Goal: Information Seeking & Learning: Learn about a topic

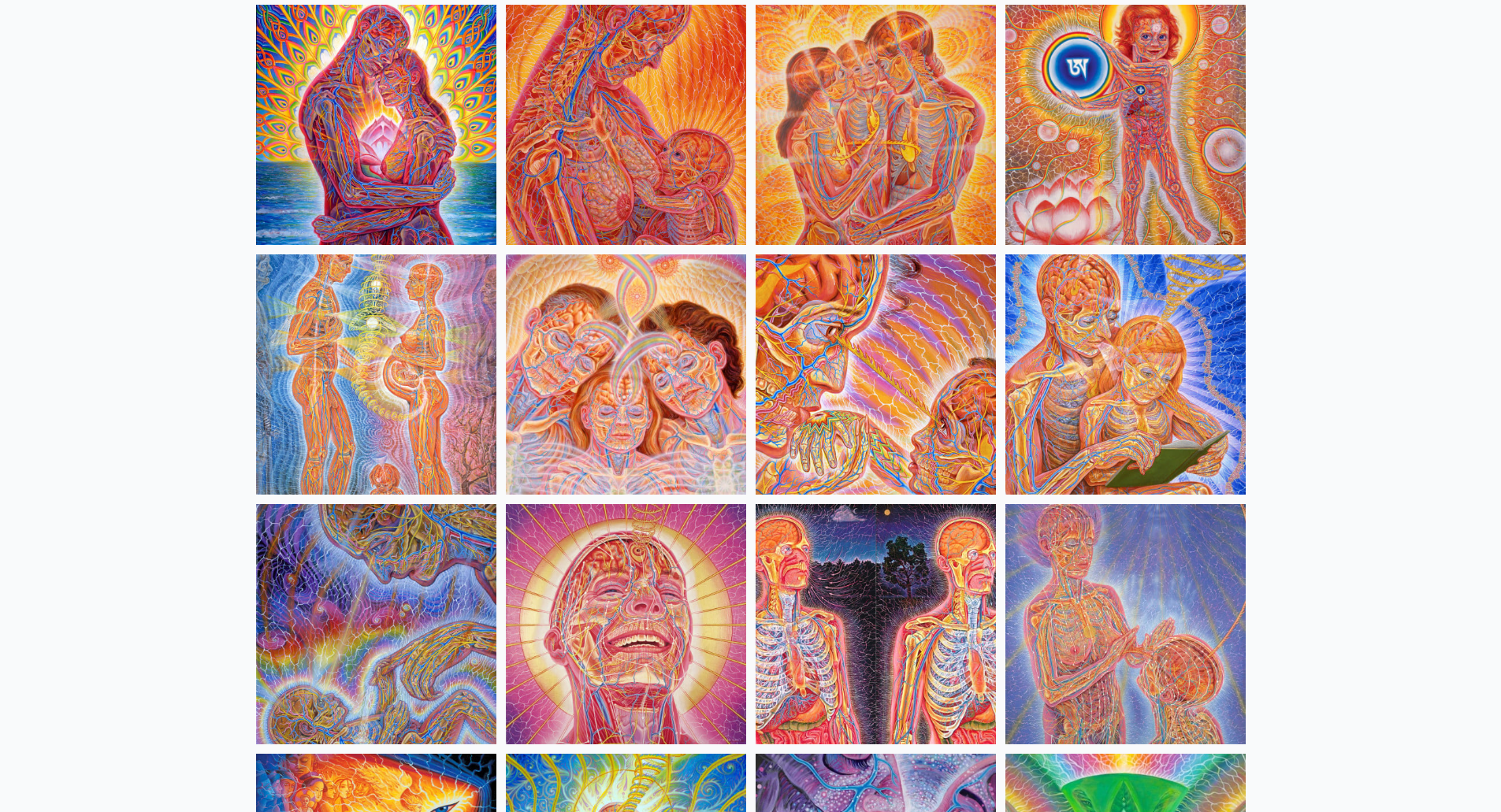
scroll to position [674, 0]
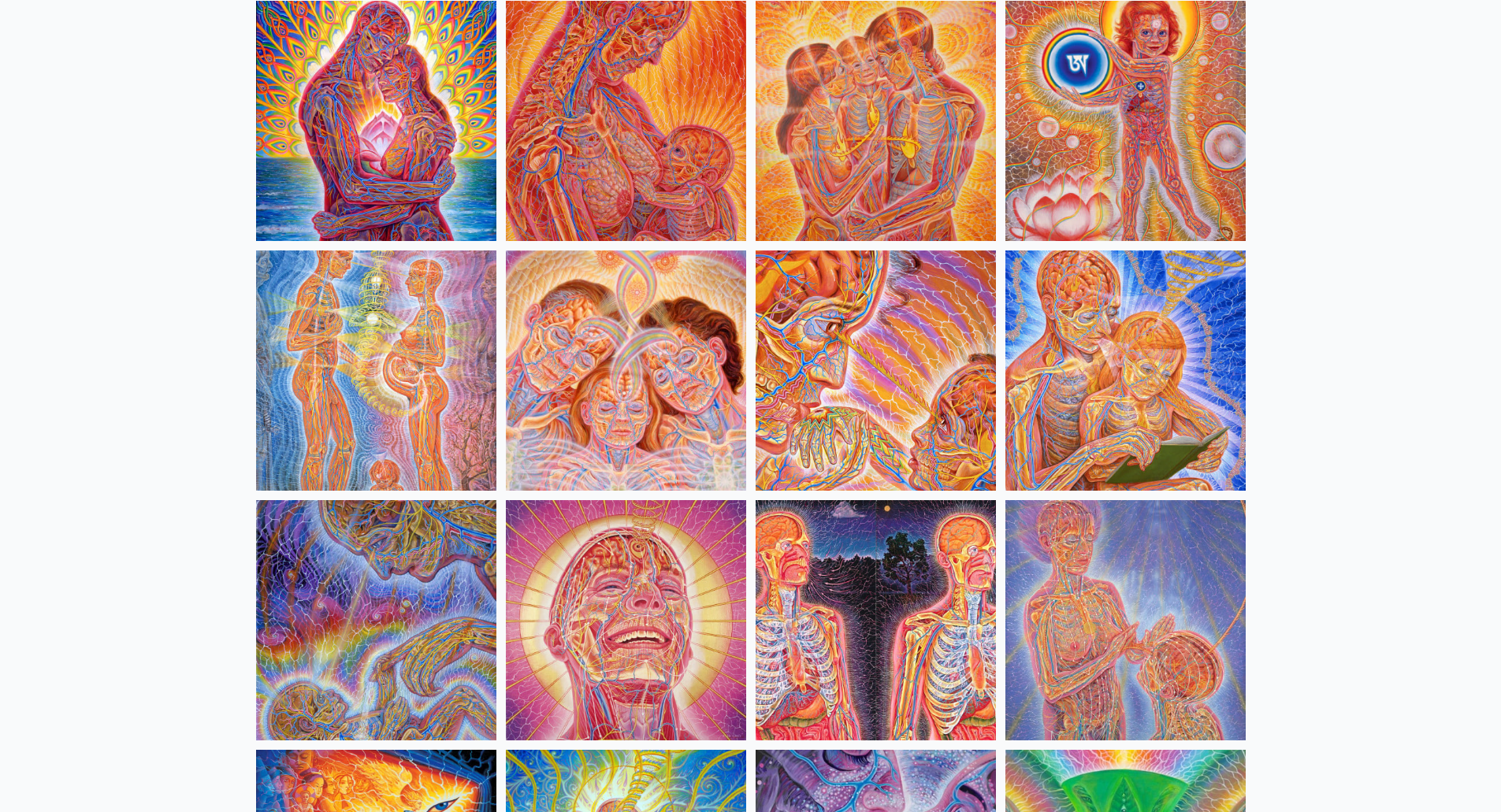
click at [372, 362] on img at bounding box center [377, 371] width 241 height 241
click at [689, 378] on img at bounding box center [626, 371] width 241 height 241
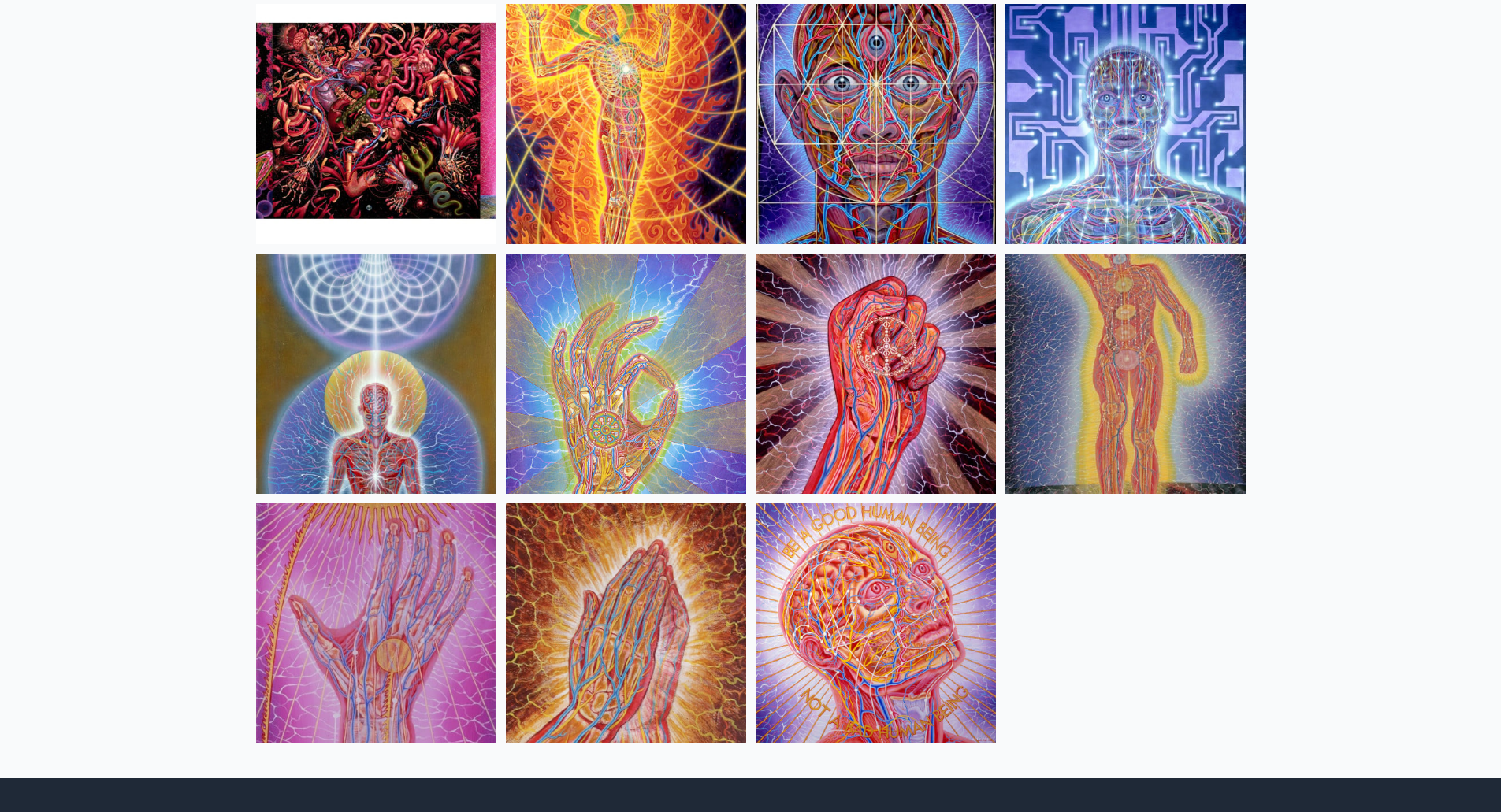
scroll to position [1671, 0]
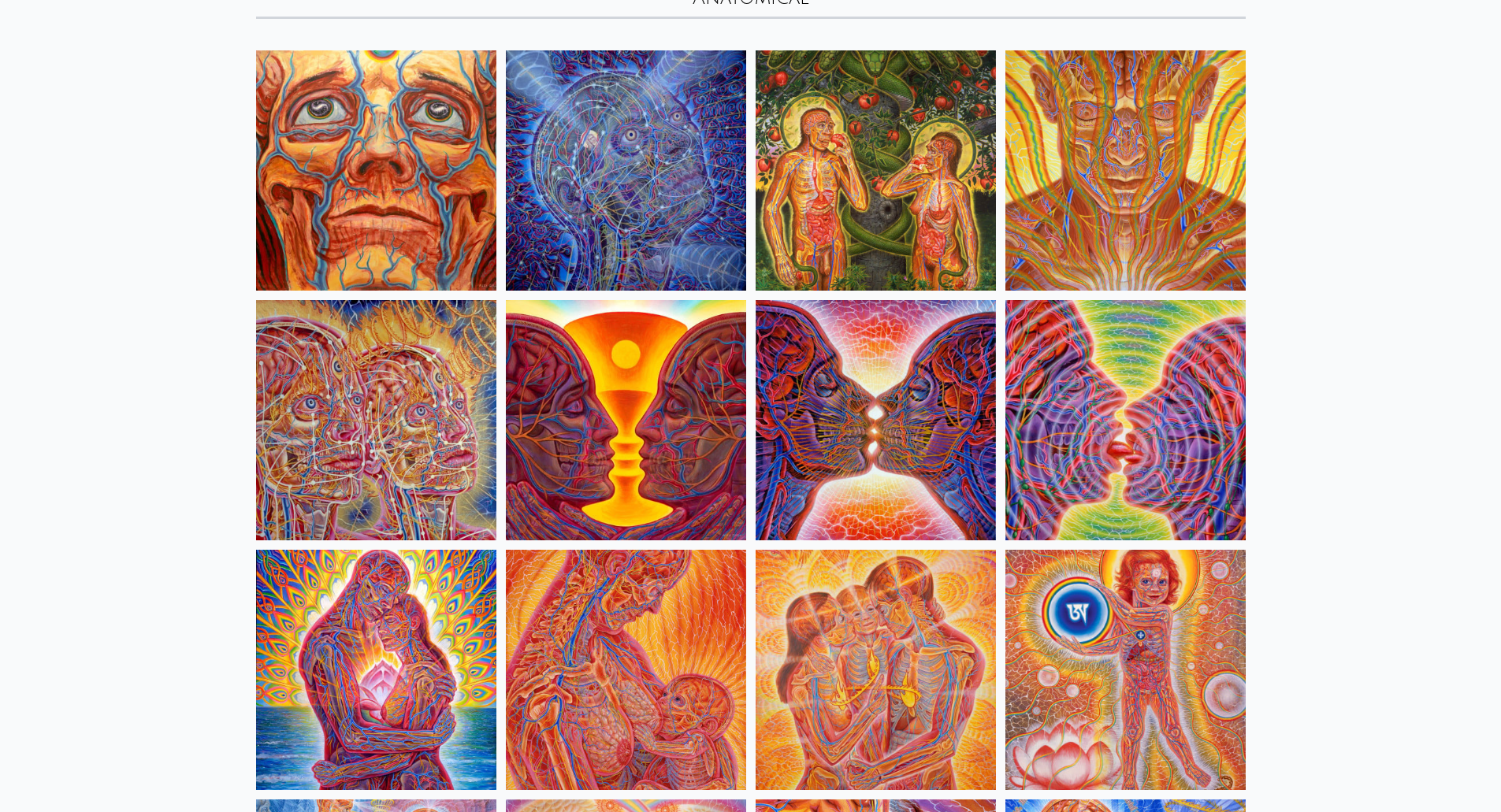
scroll to position [126, 0]
click at [705, 427] on img at bounding box center [626, 420] width 241 height 241
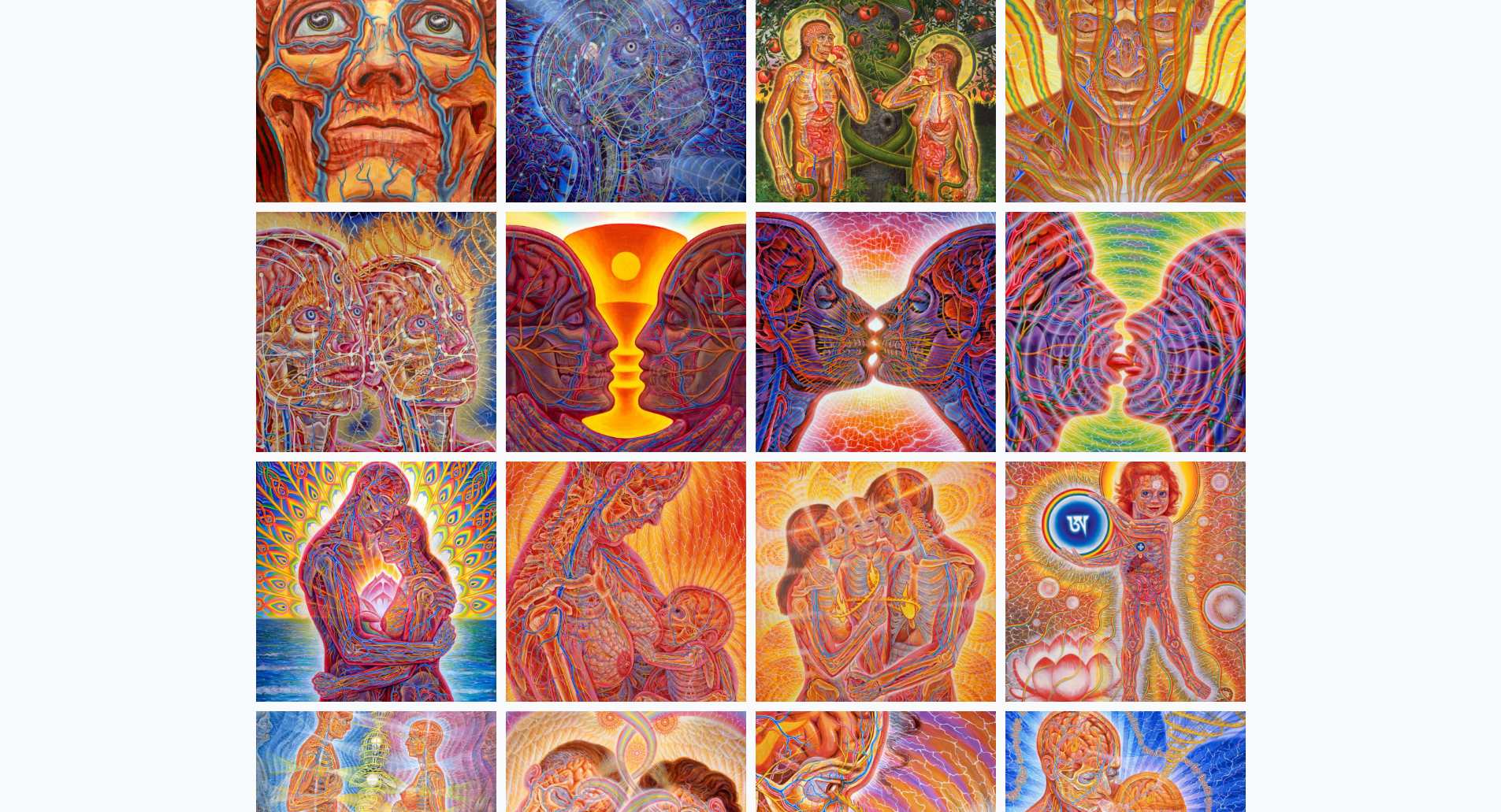
scroll to position [215, 0]
click at [383, 297] on img at bounding box center [377, 331] width 241 height 241
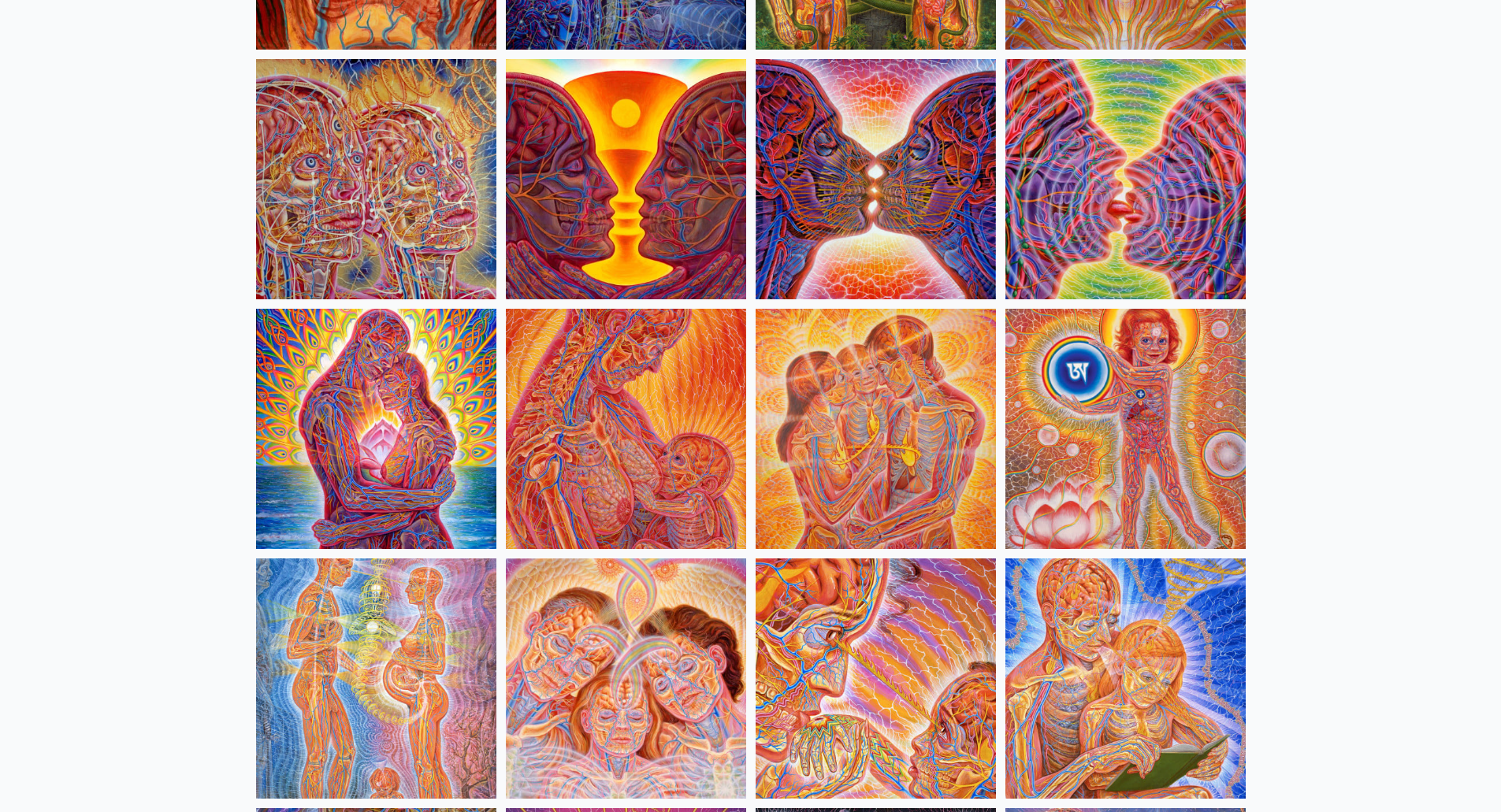
scroll to position [367, 0]
click at [1145, 410] on img at bounding box center [1126, 429] width 241 height 241
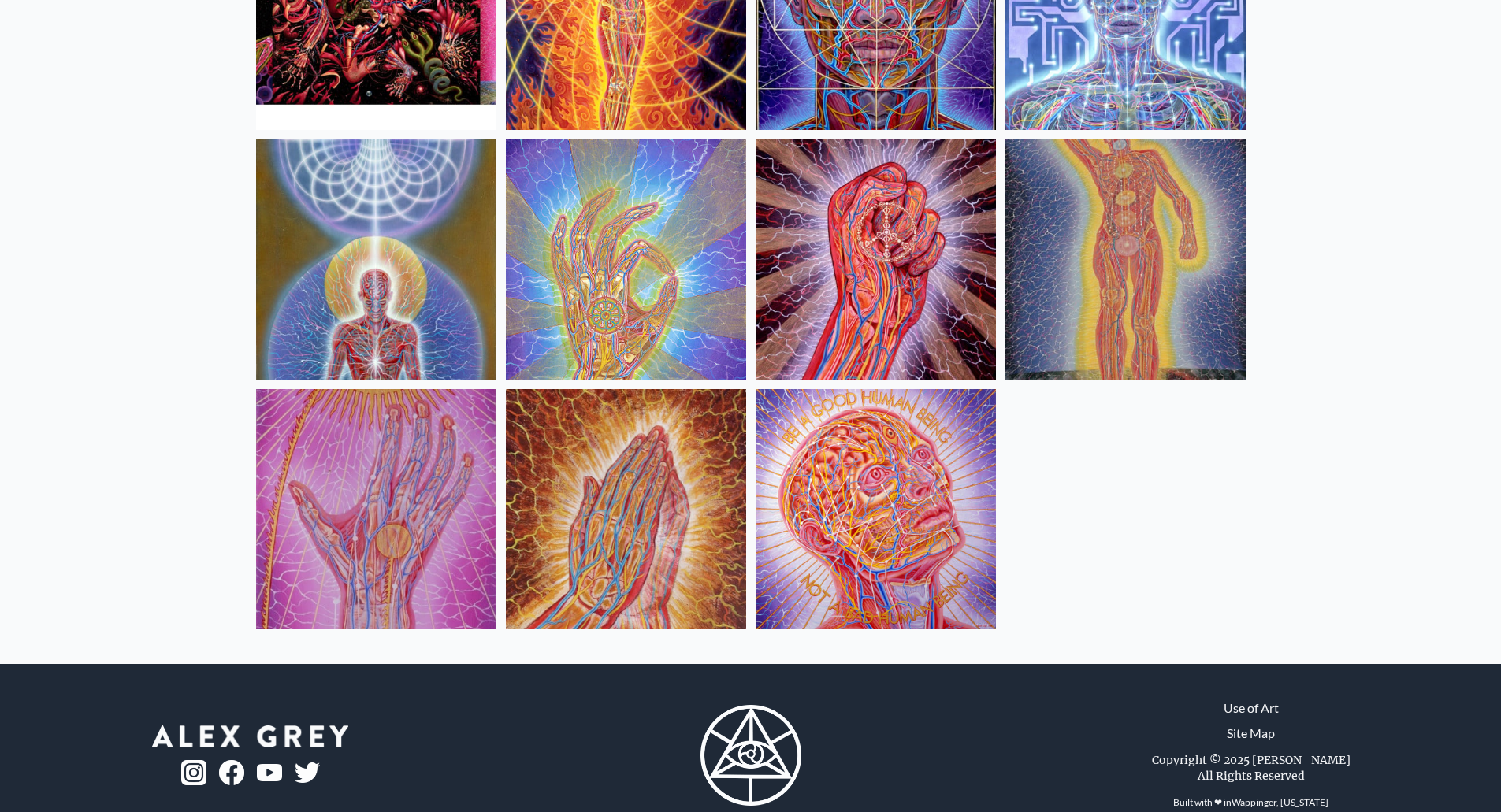
scroll to position [1786, 0]
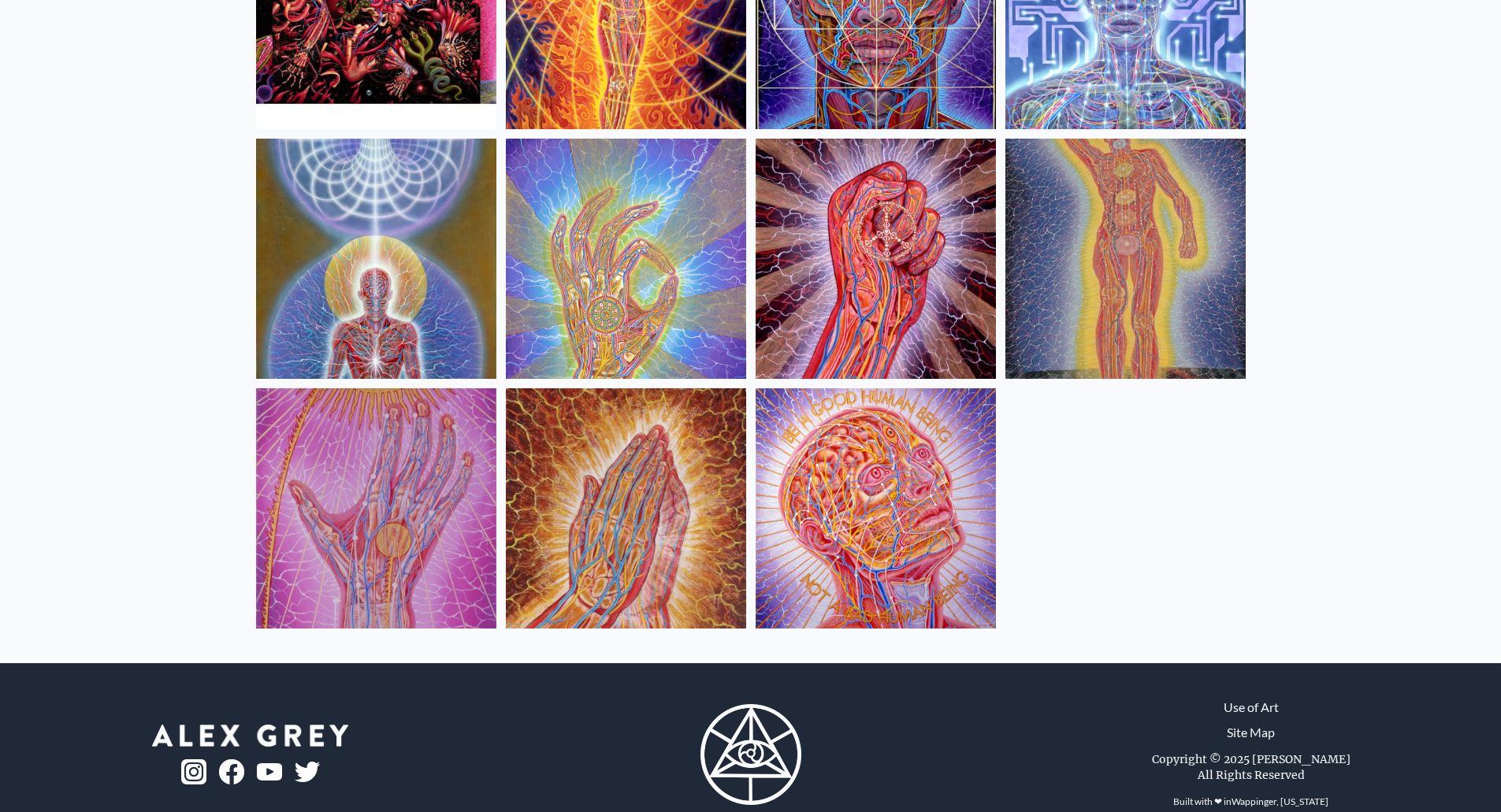
click at [1174, 237] on img at bounding box center [1126, 259] width 241 height 241
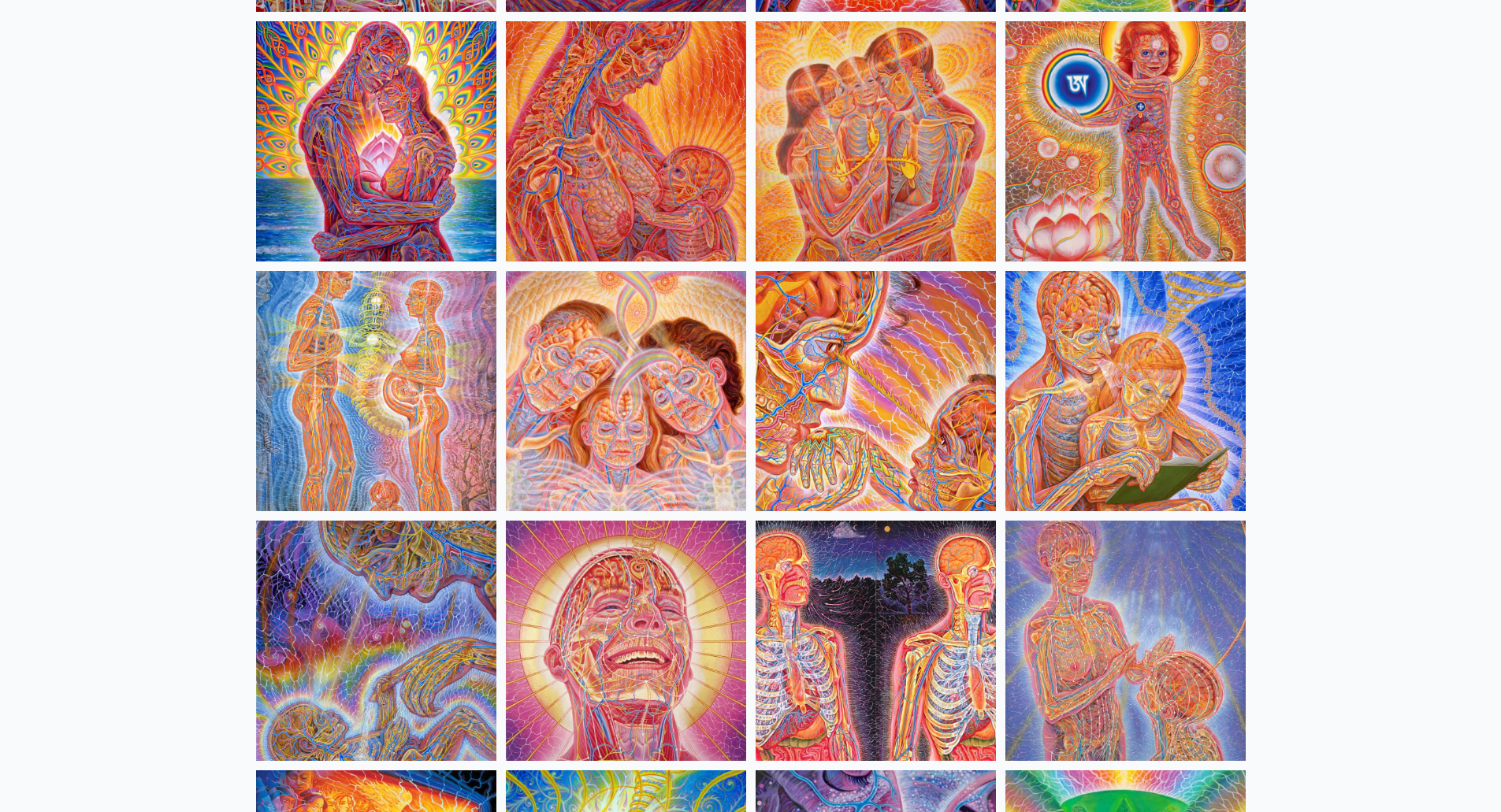
scroll to position [655, 0]
click at [1113, 406] on img at bounding box center [1126, 391] width 241 height 241
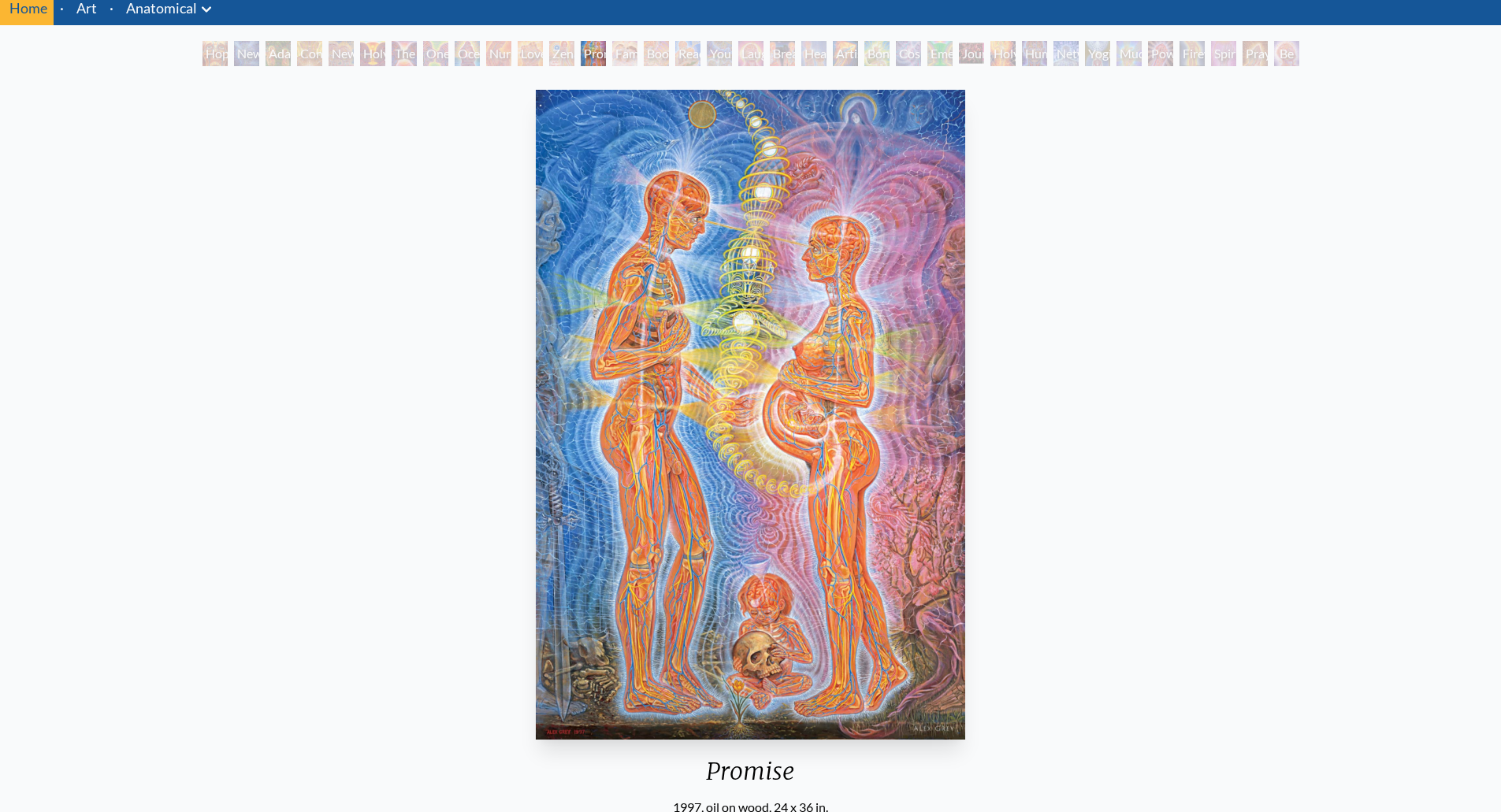
scroll to position [59, 0]
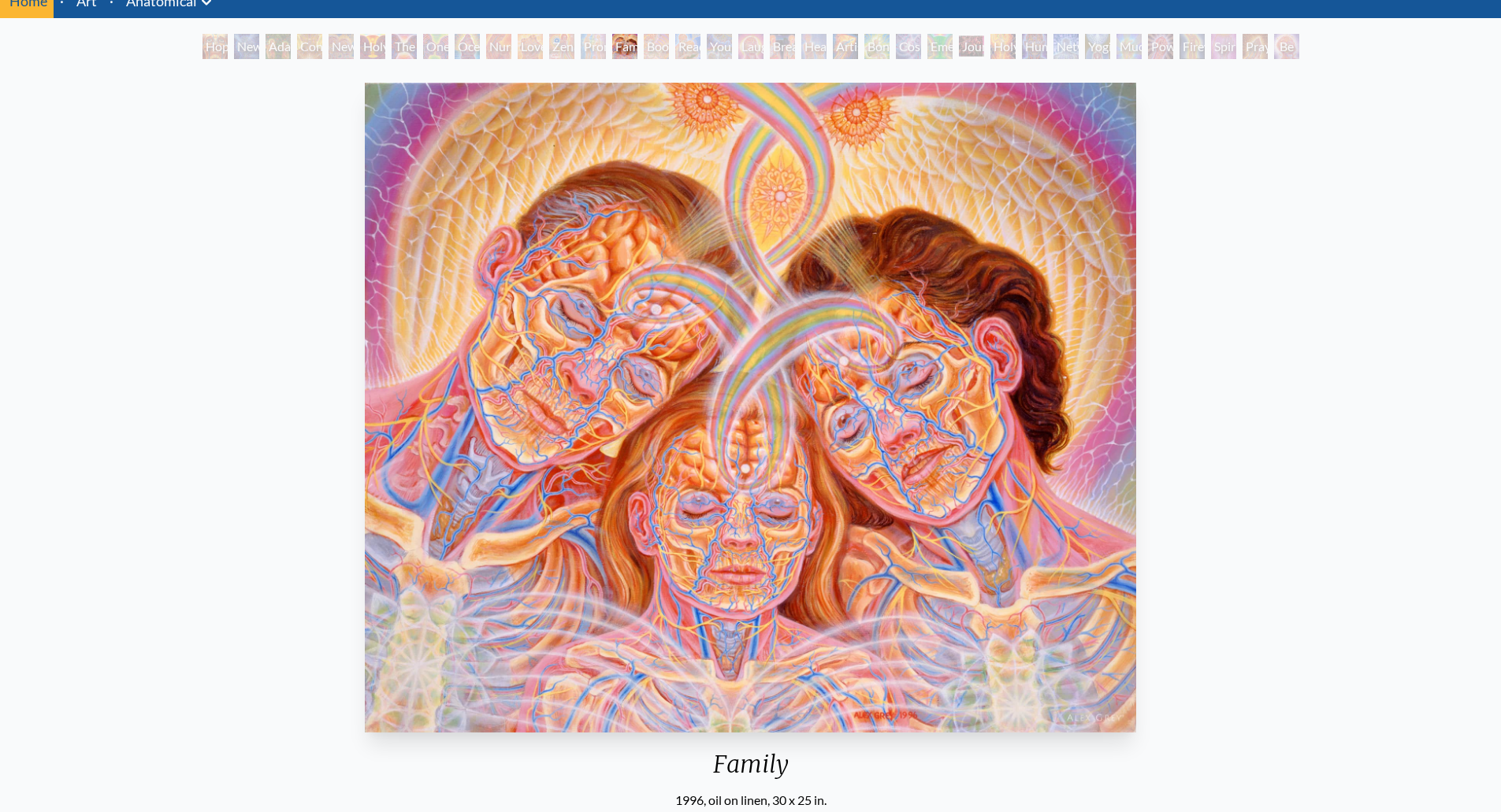
scroll to position [67, 0]
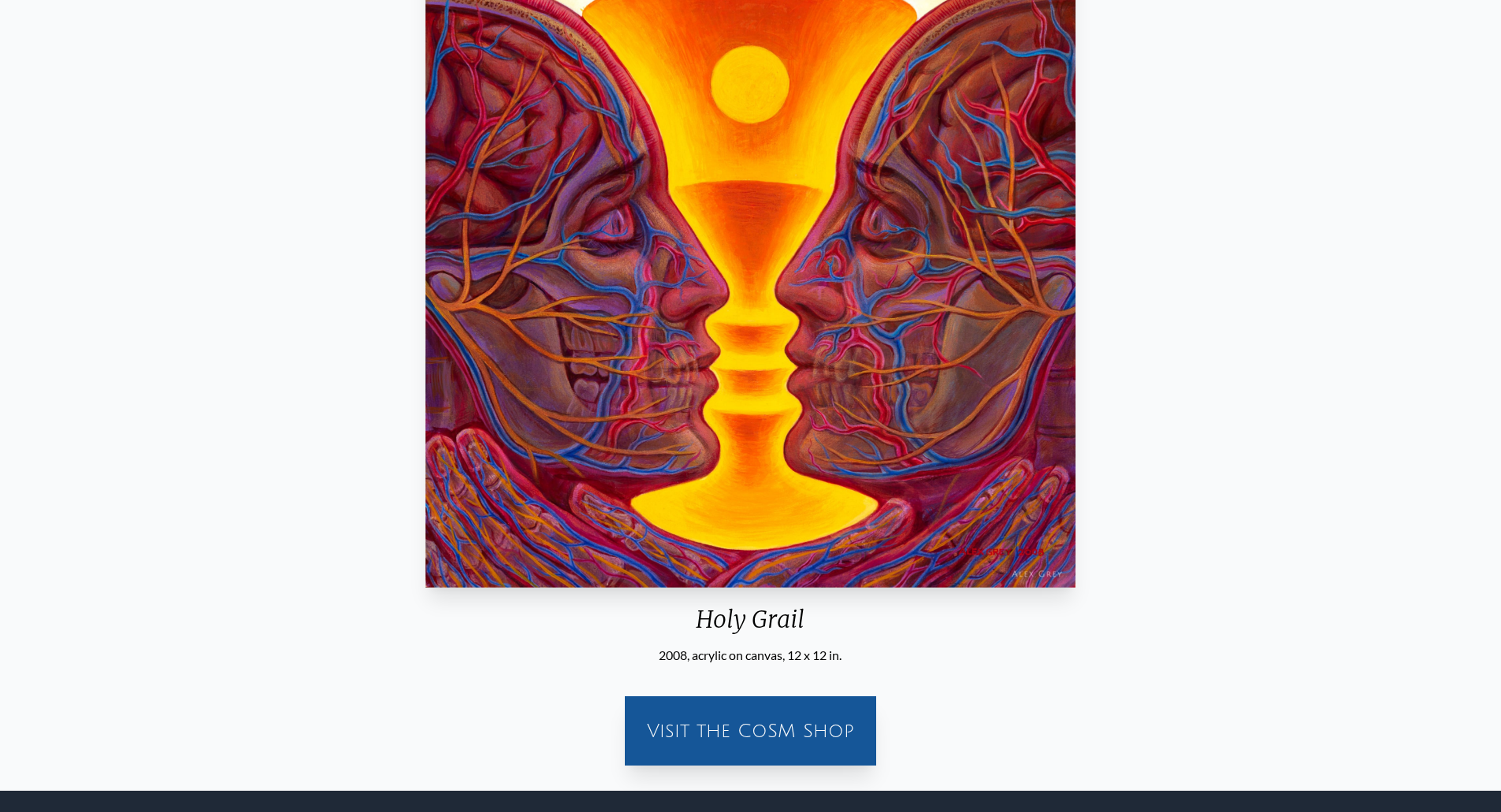
scroll to position [213, 0]
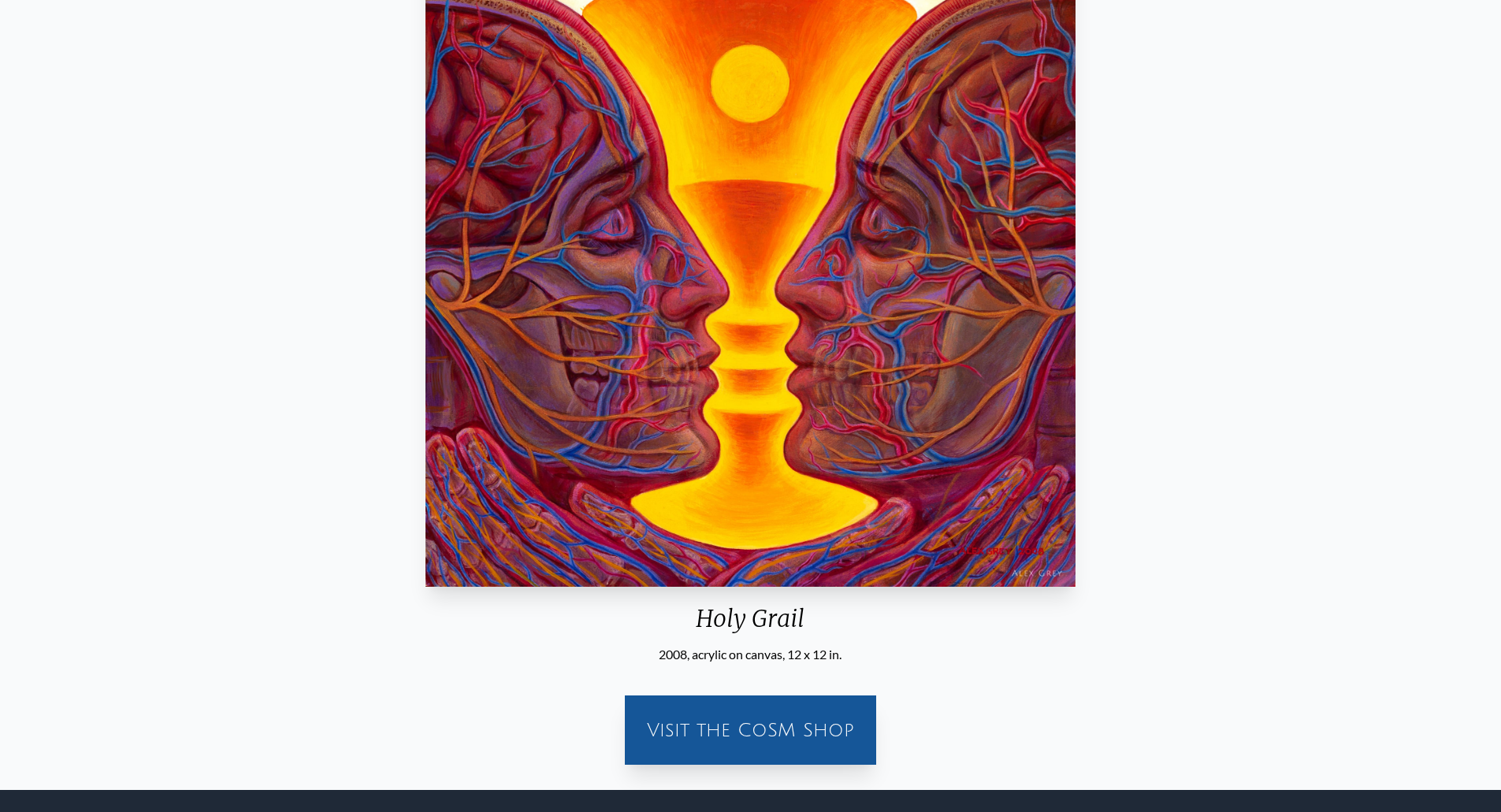
click at [860, 369] on img "6 / 35" at bounding box center [751, 262] width 651 height 650
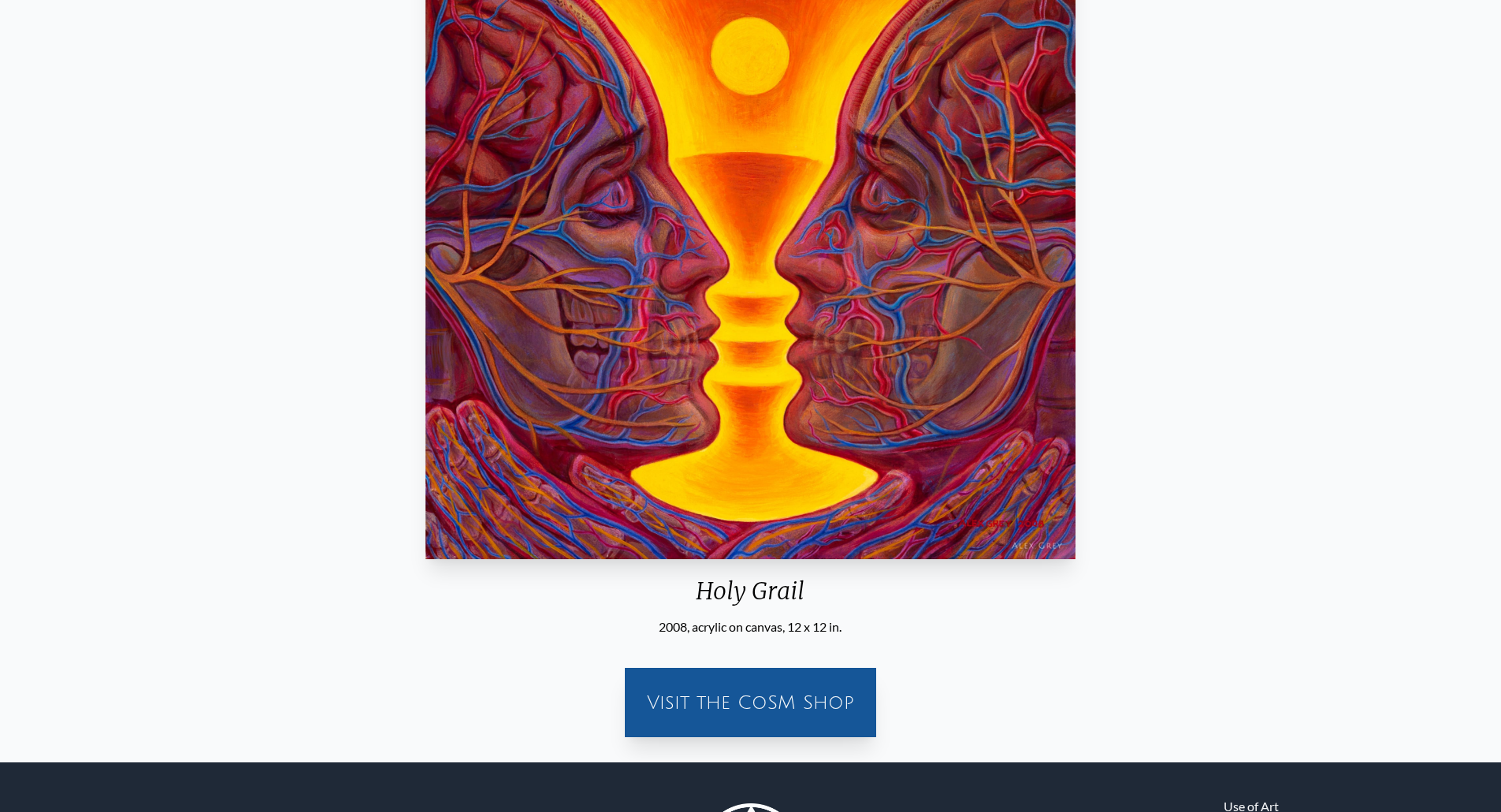
scroll to position [0, 0]
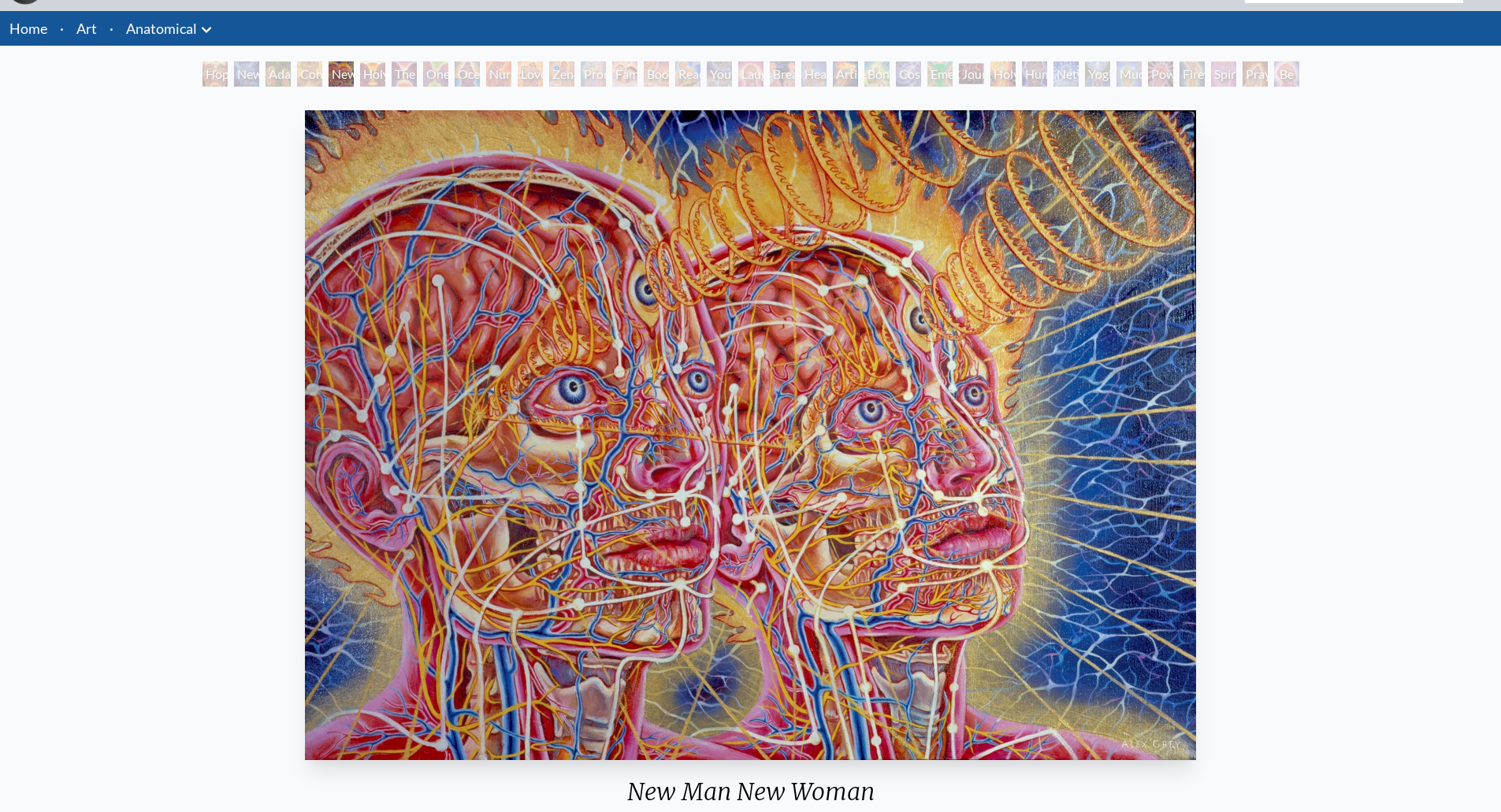
scroll to position [39, 0]
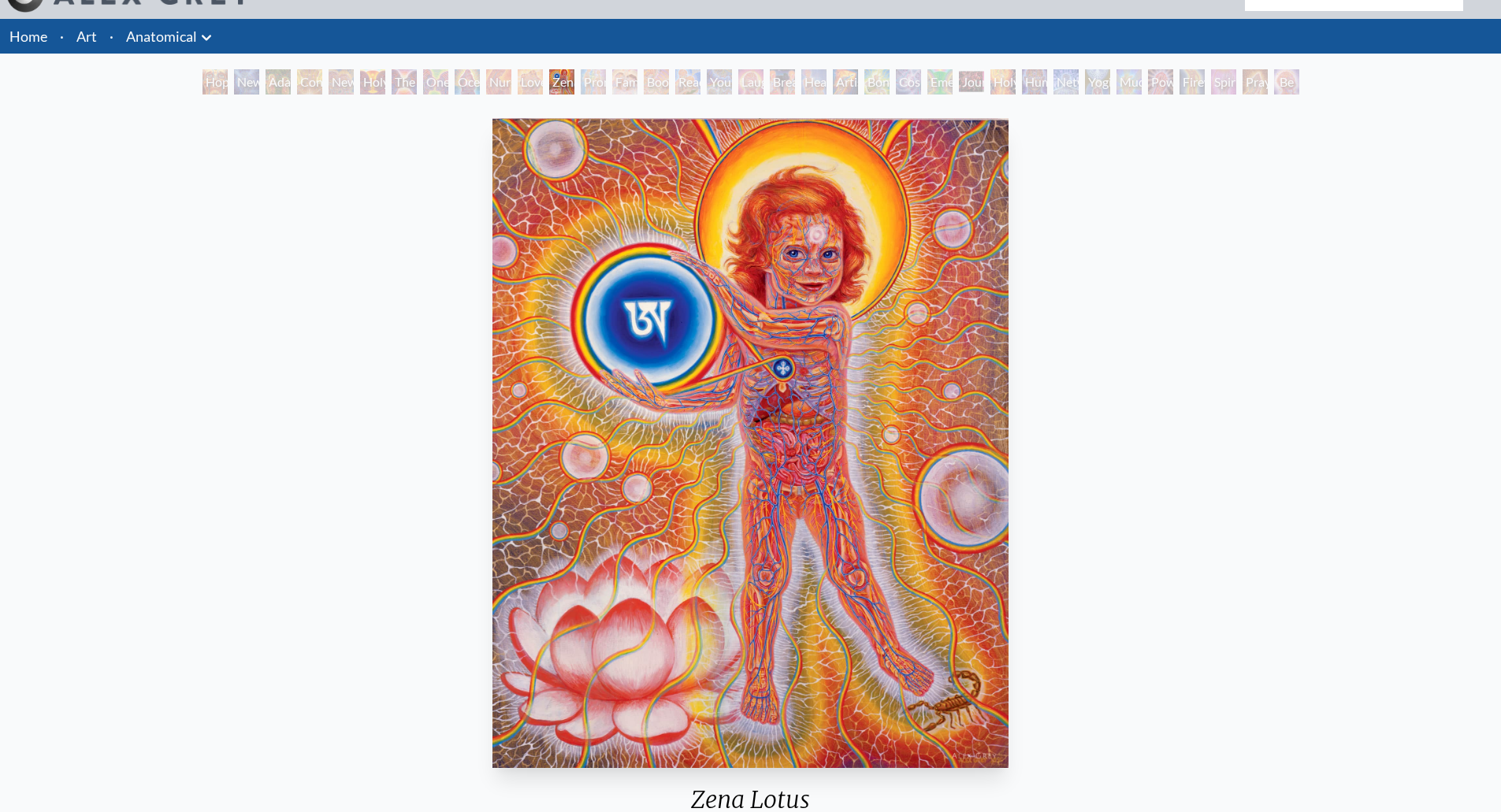
scroll to position [33, 0]
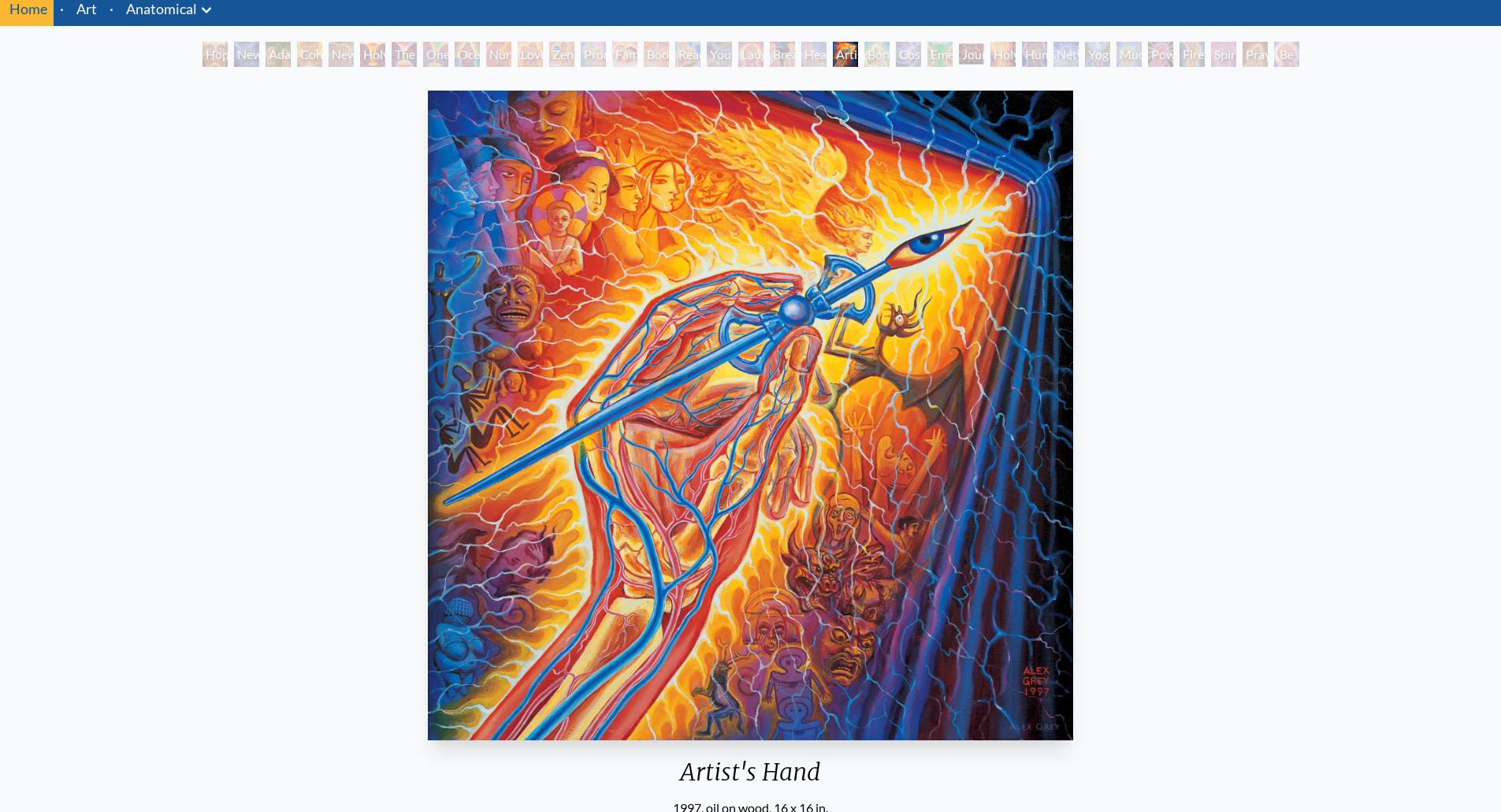
scroll to position [59, 0]
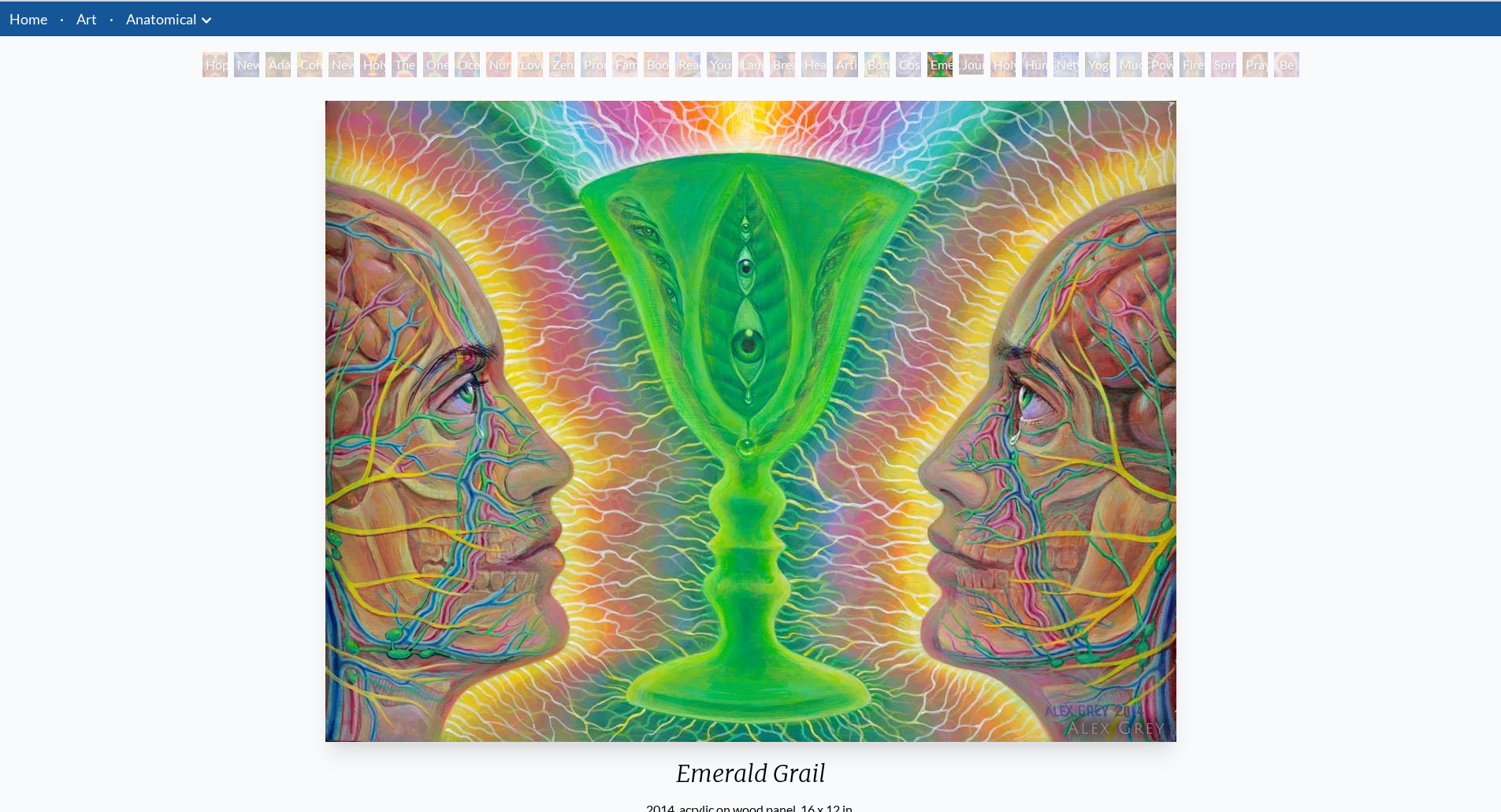
scroll to position [50, 0]
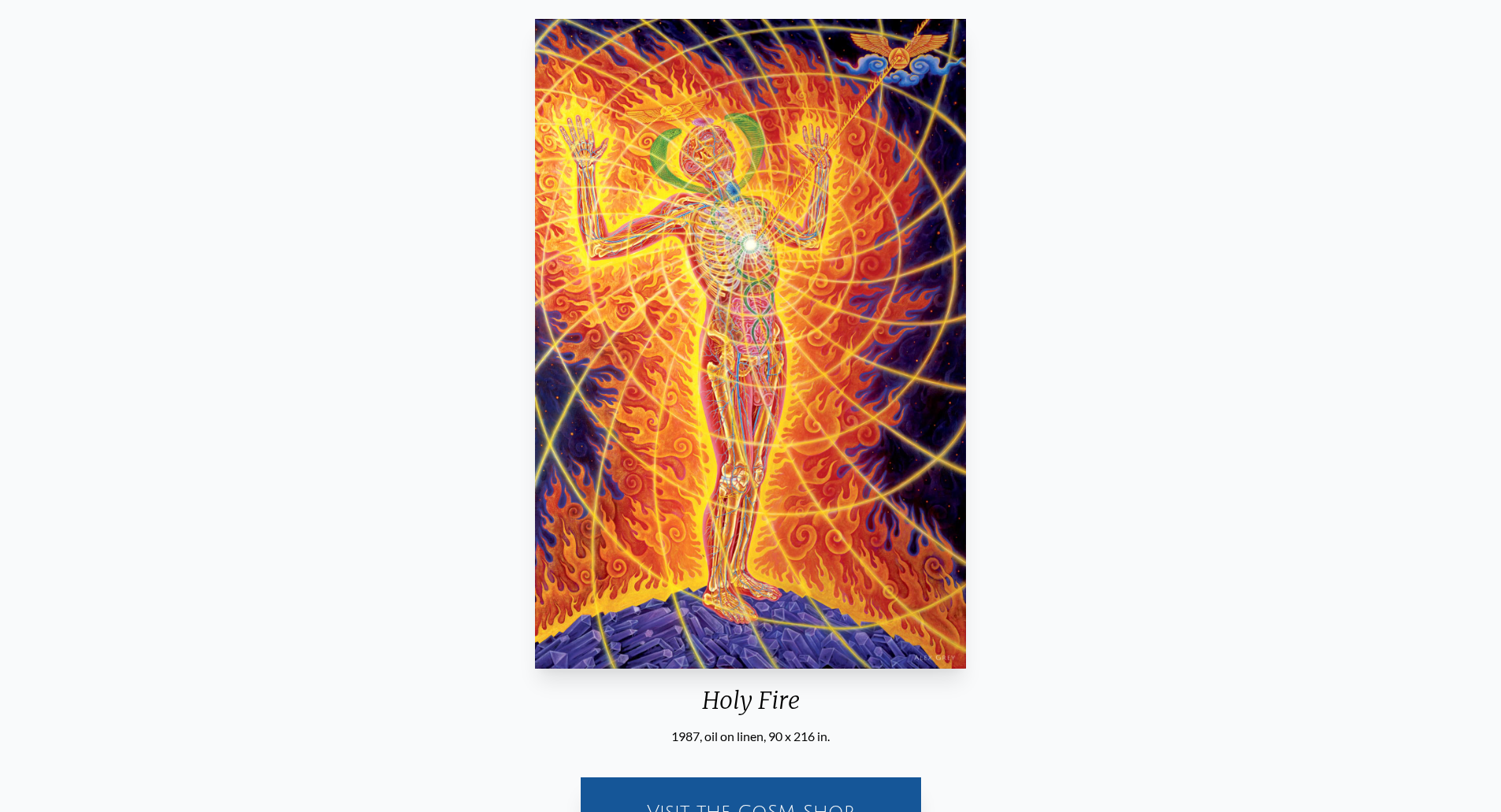
scroll to position [132, 0]
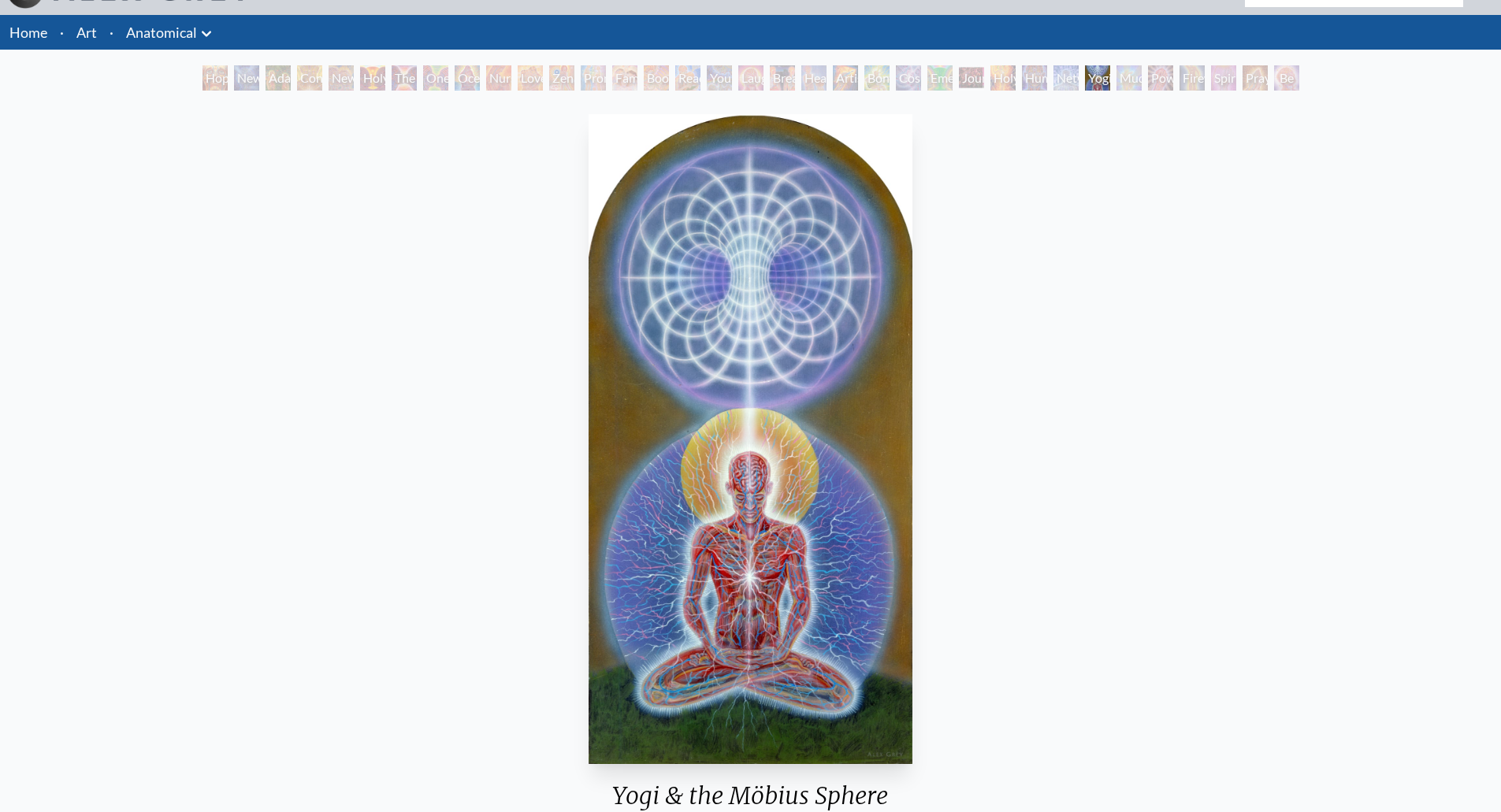
scroll to position [34, 0]
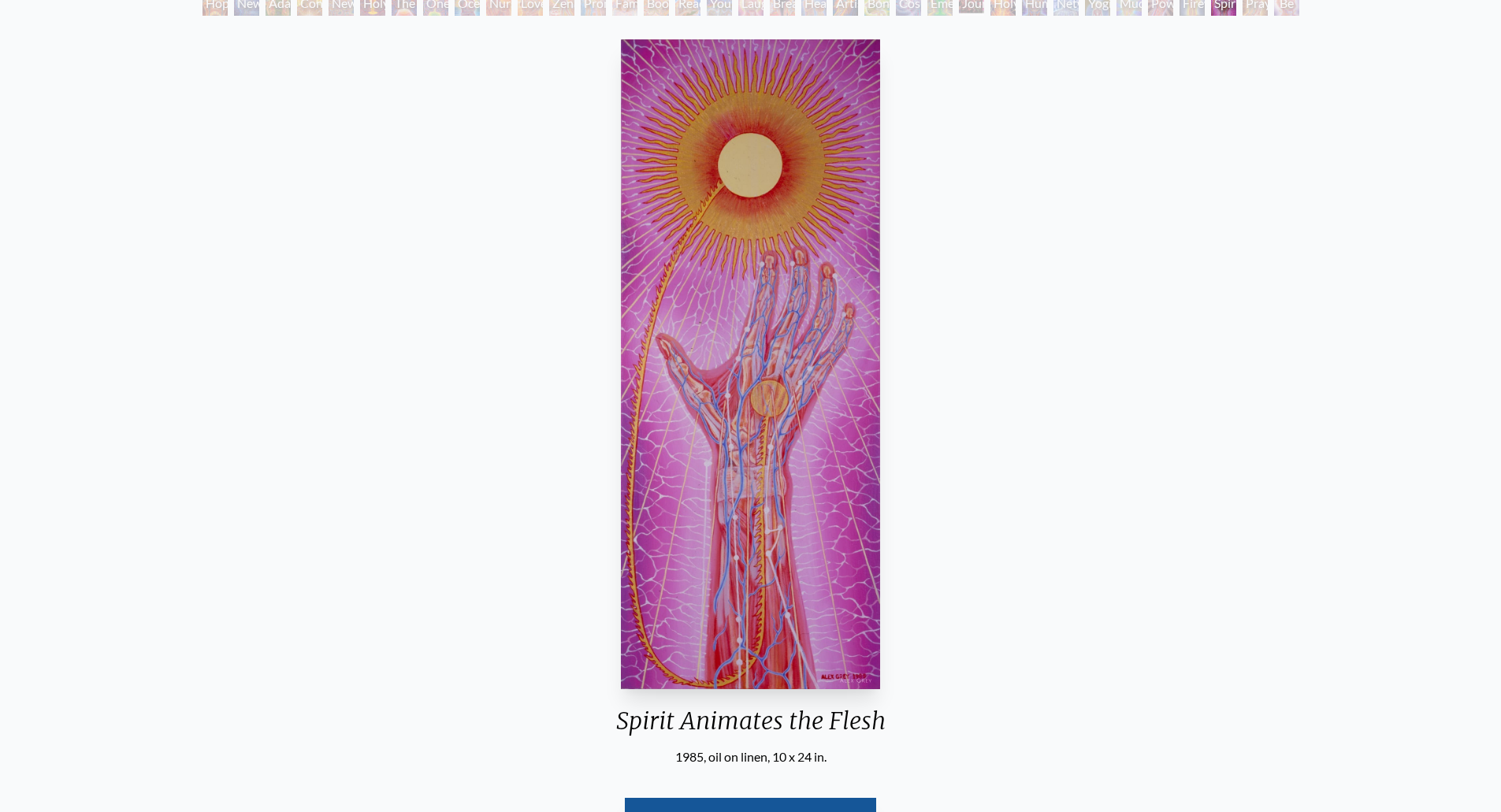
scroll to position [111, 0]
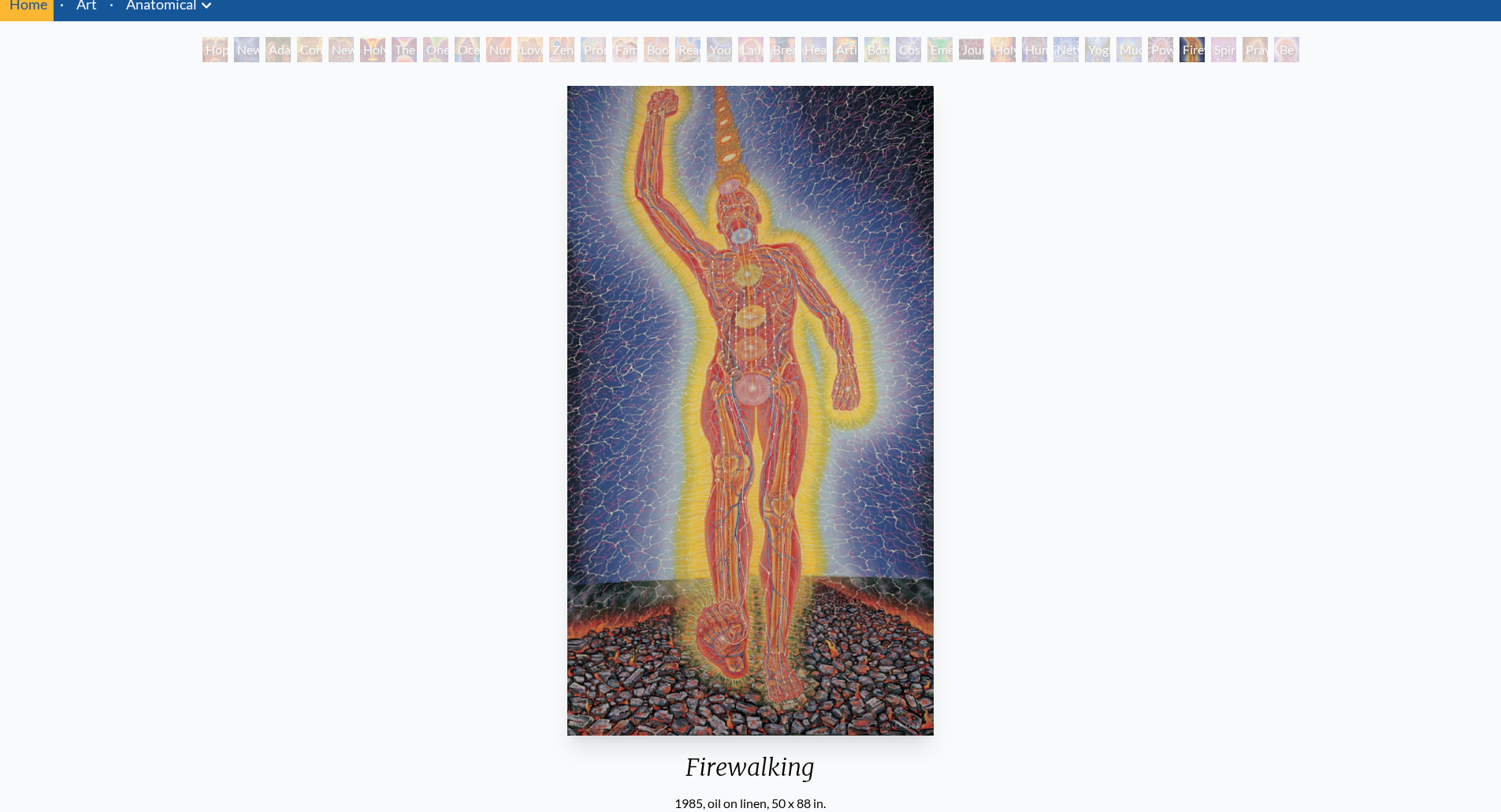
scroll to position [39, 0]
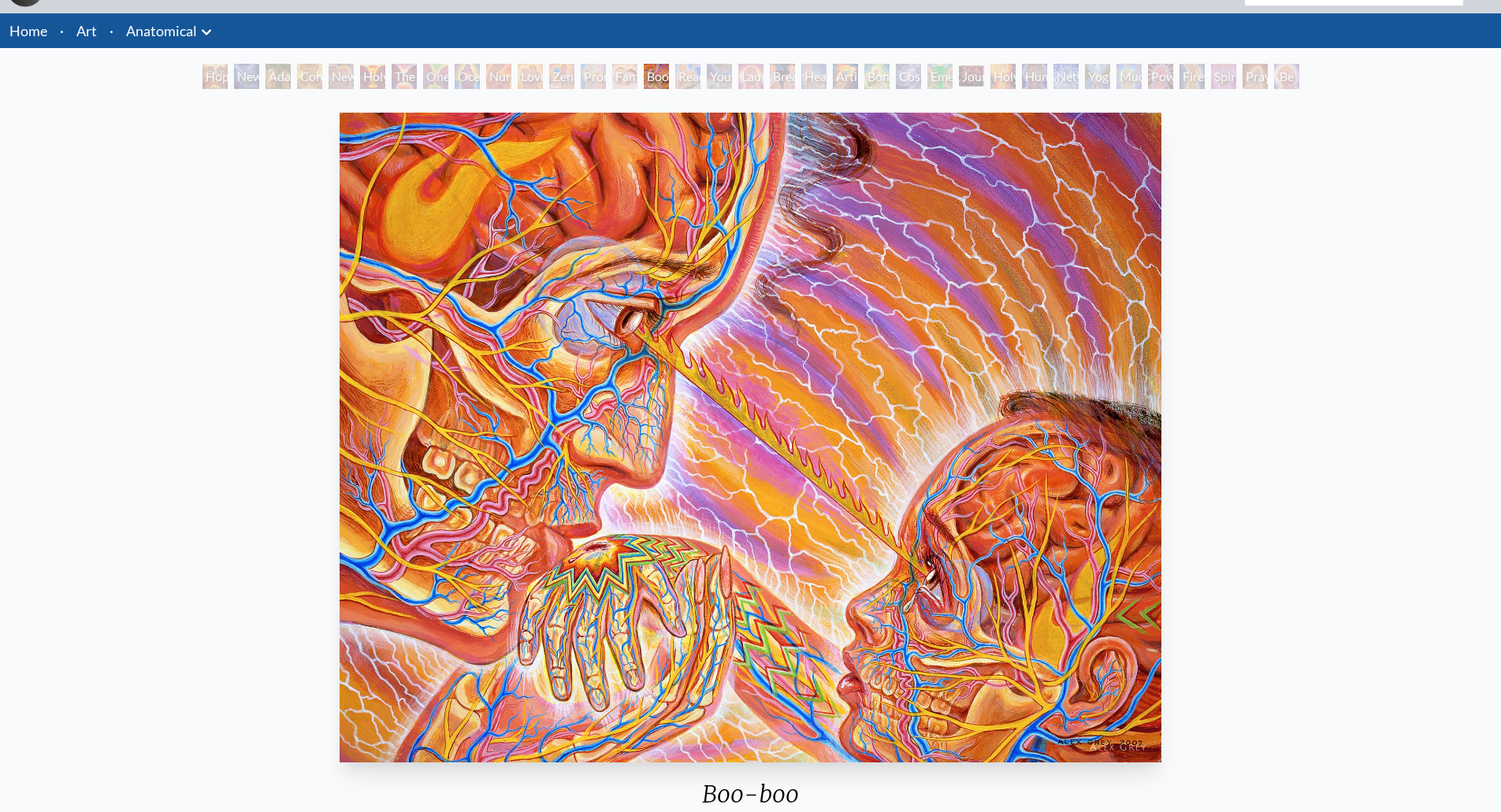
scroll to position [36, 0]
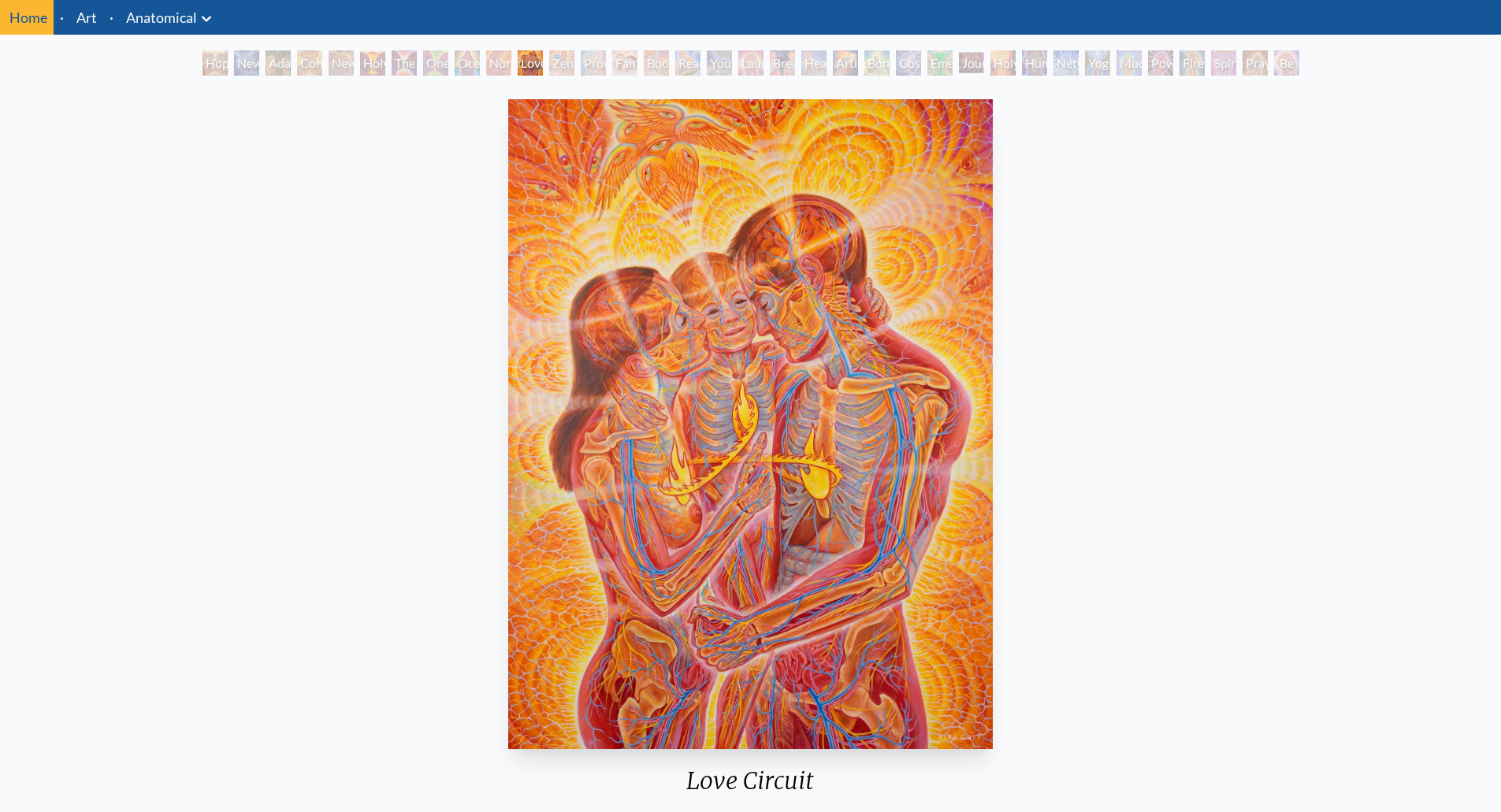
scroll to position [50, 0]
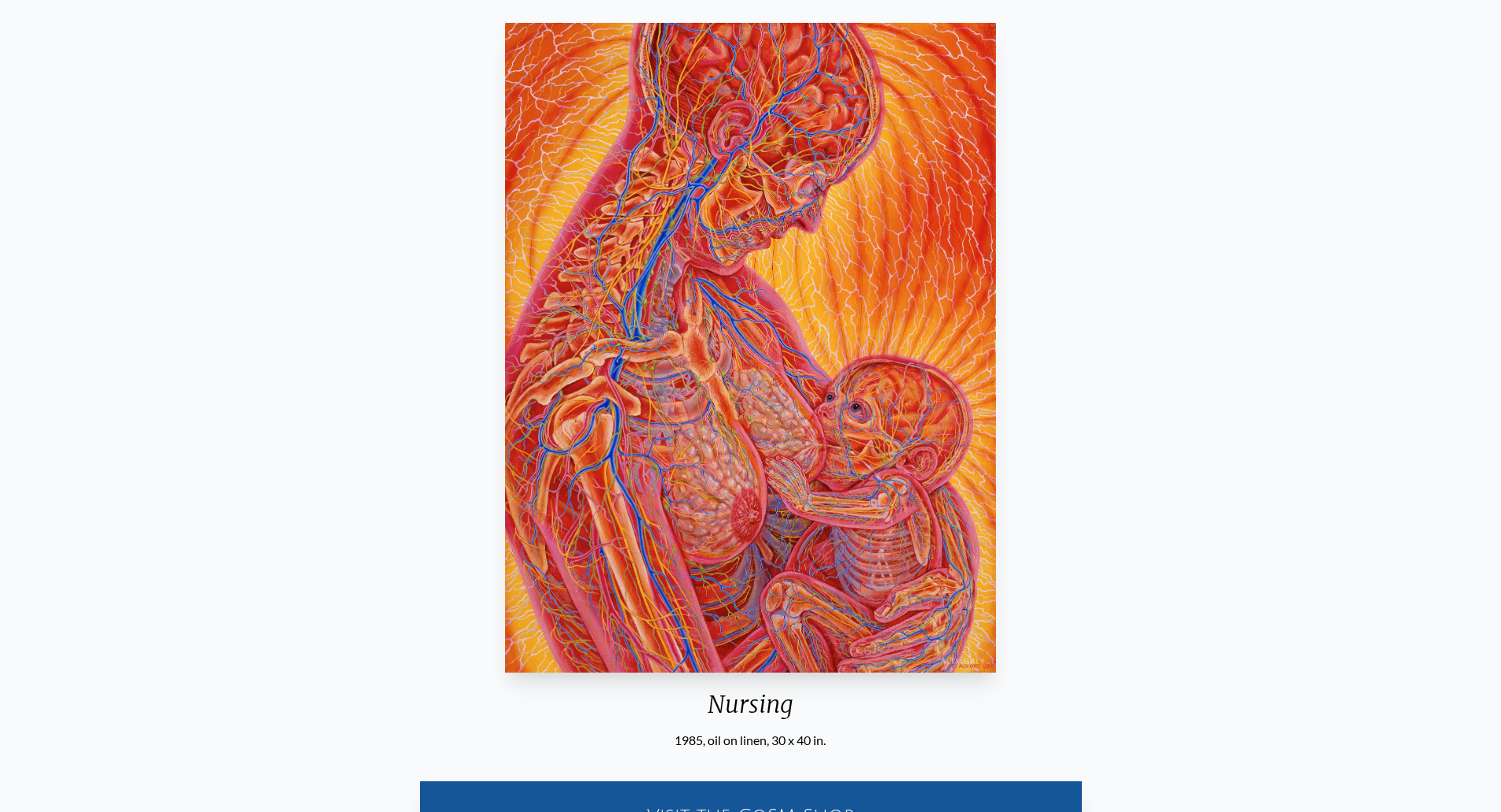
scroll to position [128, 0]
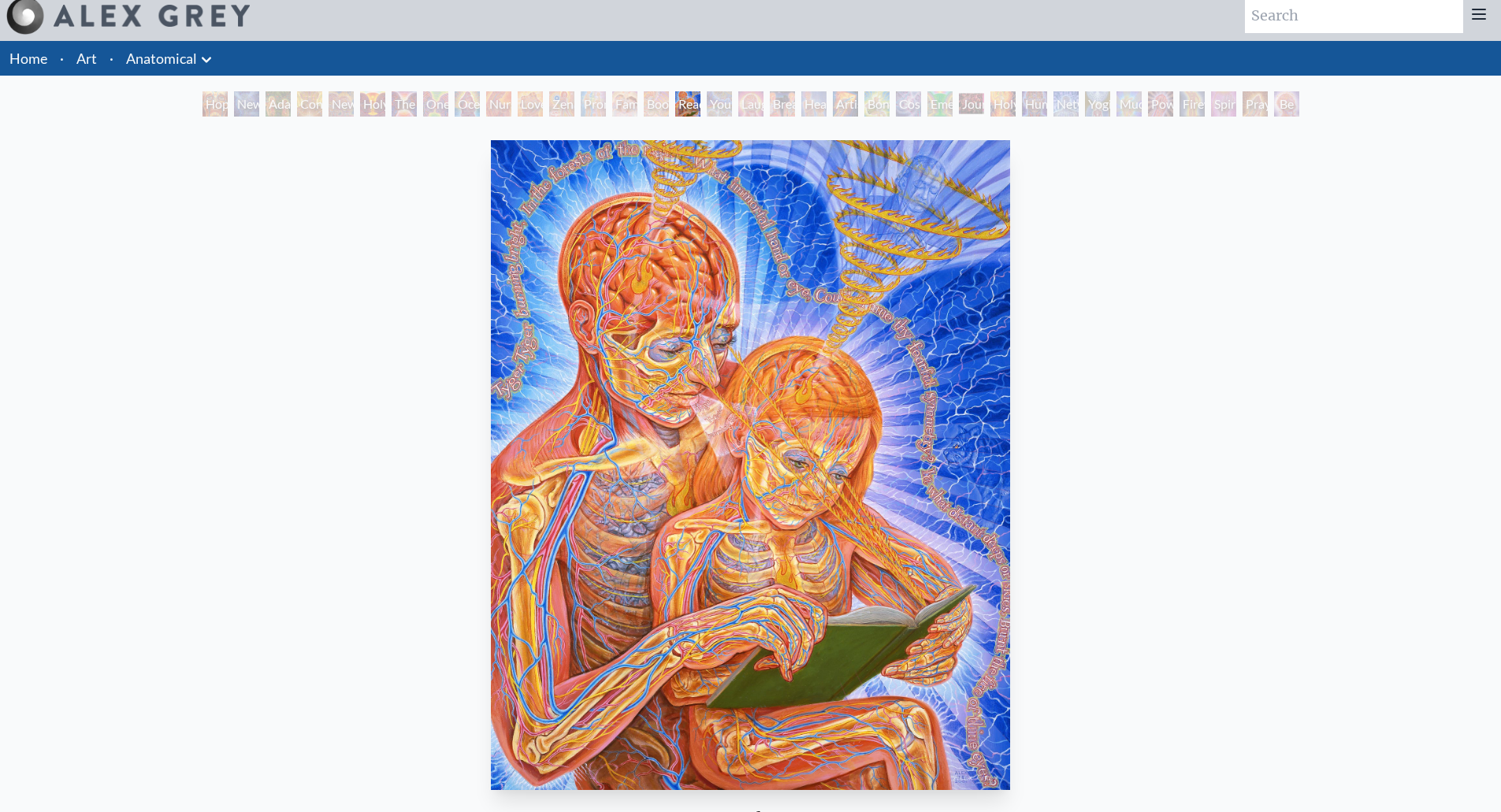
scroll to position [96, 0]
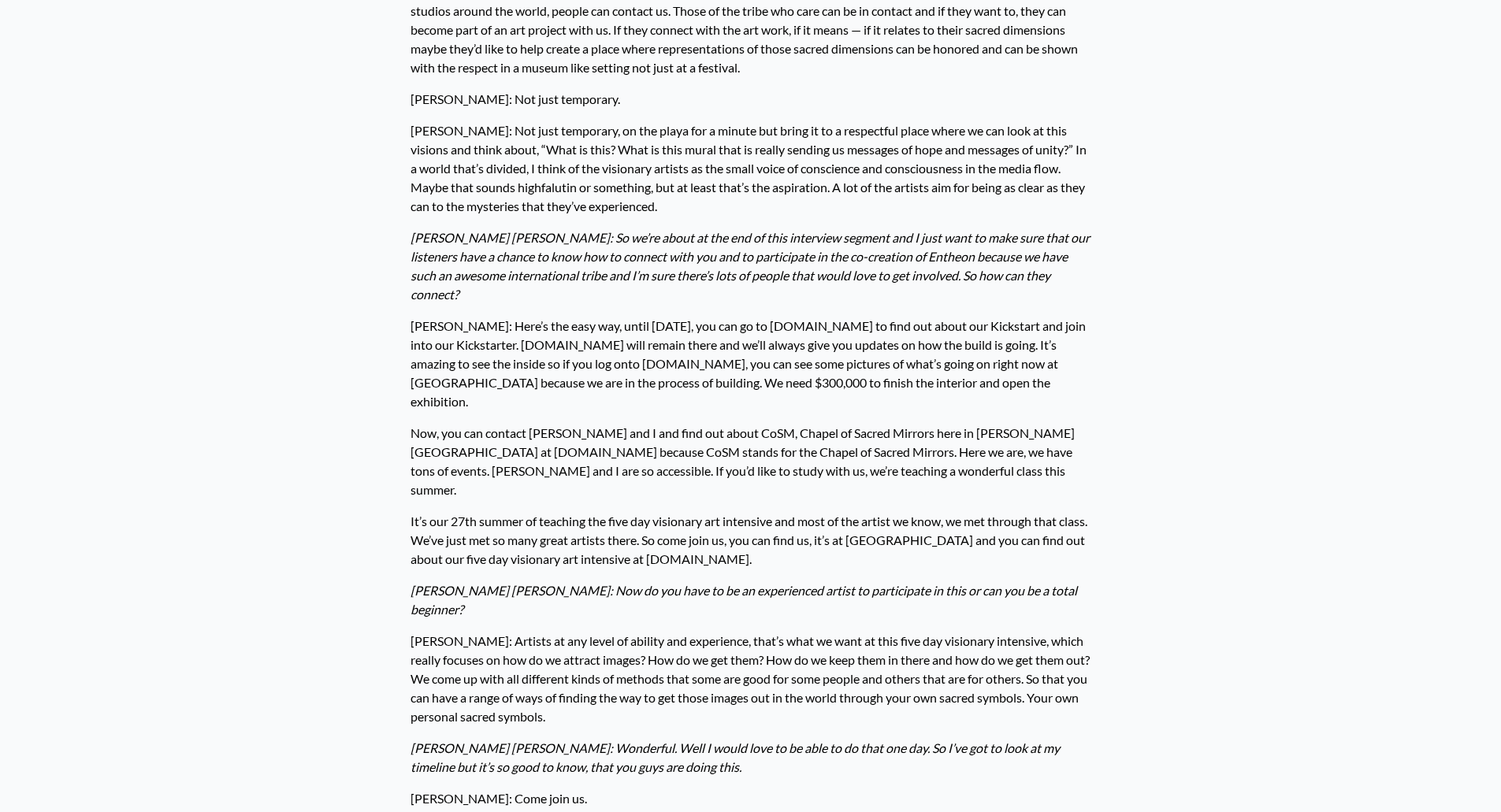
scroll to position [5985, 0]
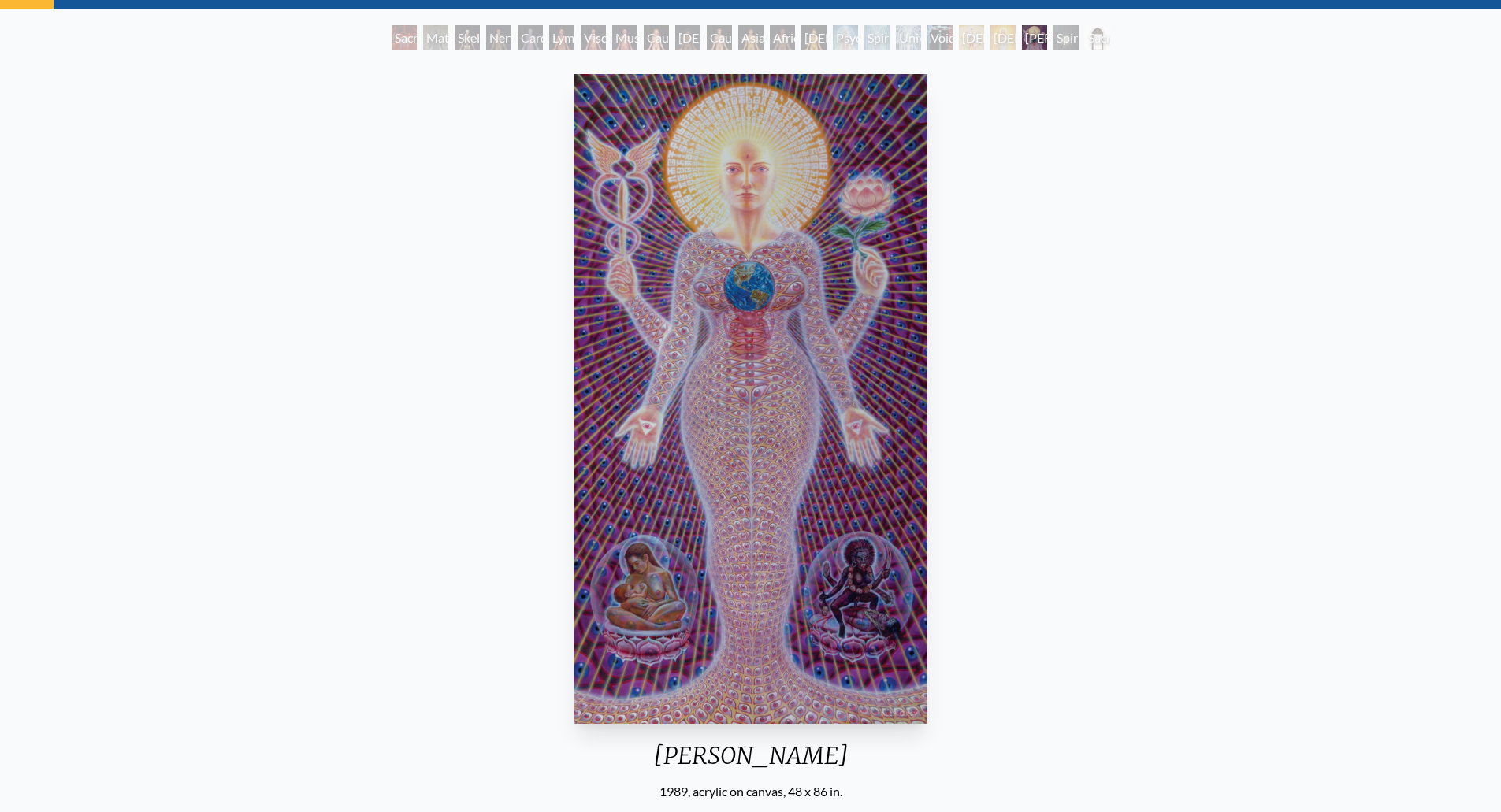
scroll to position [75, 0]
